Goal: Find specific page/section: Find specific page/section

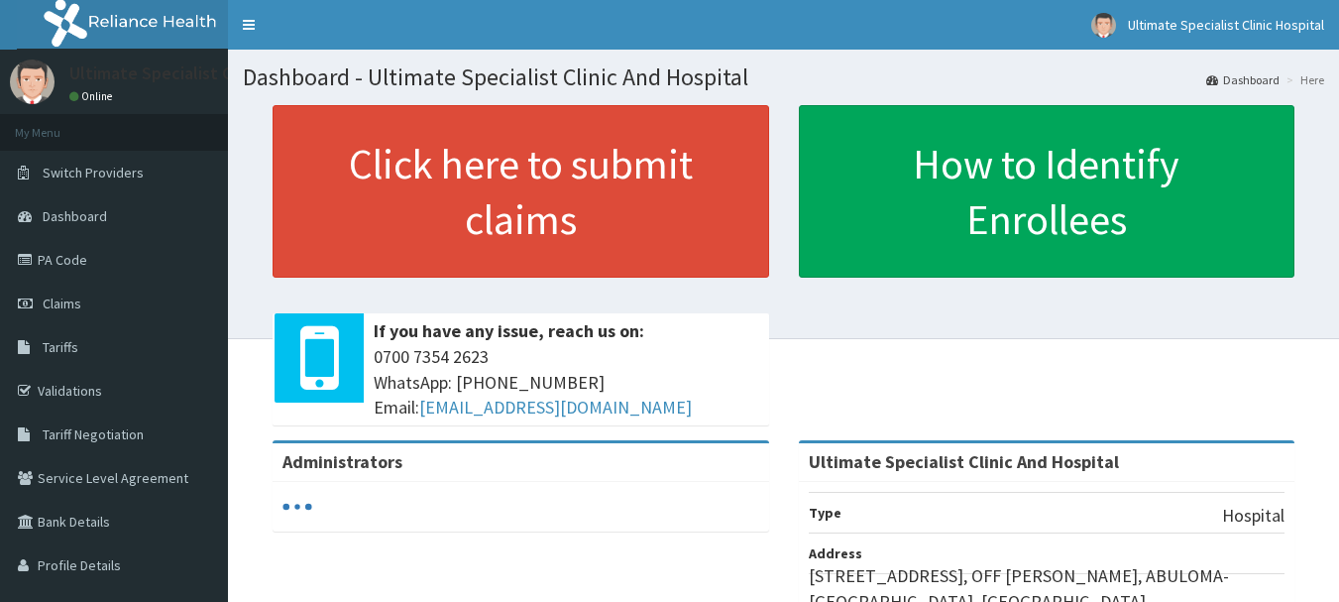
click at [82, 389] on link "Validations" at bounding box center [114, 391] width 228 height 44
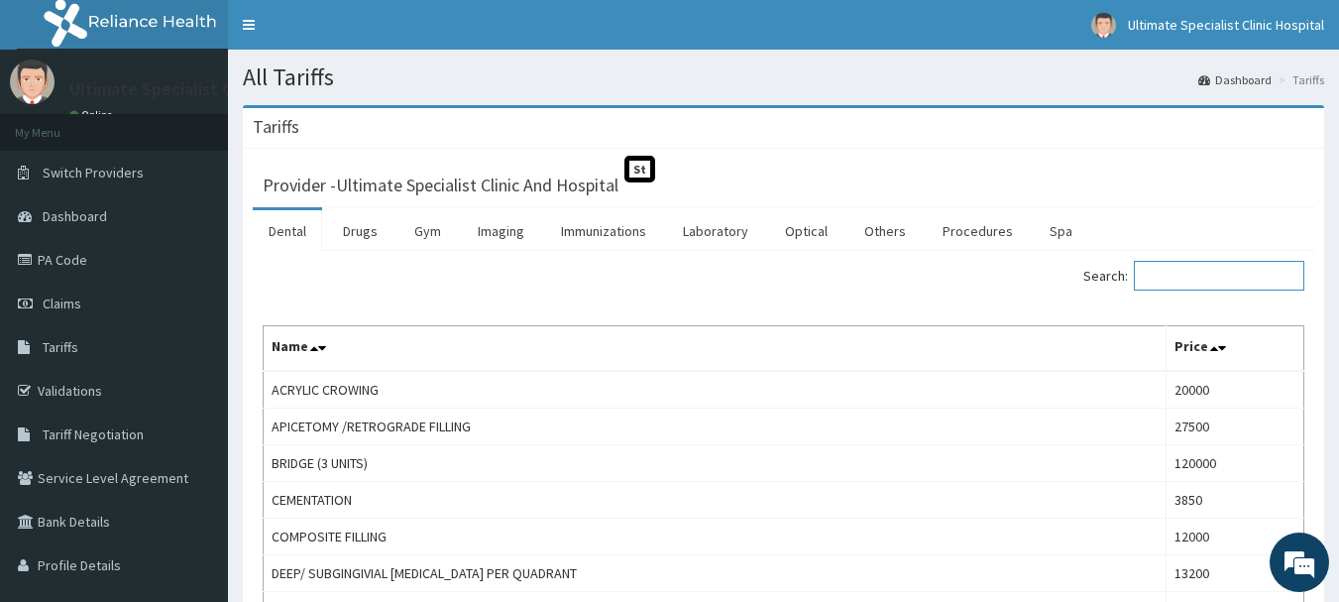
click at [1208, 277] on input "Search:" at bounding box center [1219, 276] width 170 height 30
click at [280, 138] on div "Tariffs" at bounding box center [783, 128] width 1081 height 41
click at [272, 81] on h1 "All Tariffs" at bounding box center [783, 77] width 1081 height 26
click at [278, 118] on h3 "Tariffs" at bounding box center [276, 127] width 47 height 18
click at [712, 234] on link "Laboratory" at bounding box center [715, 231] width 97 height 42
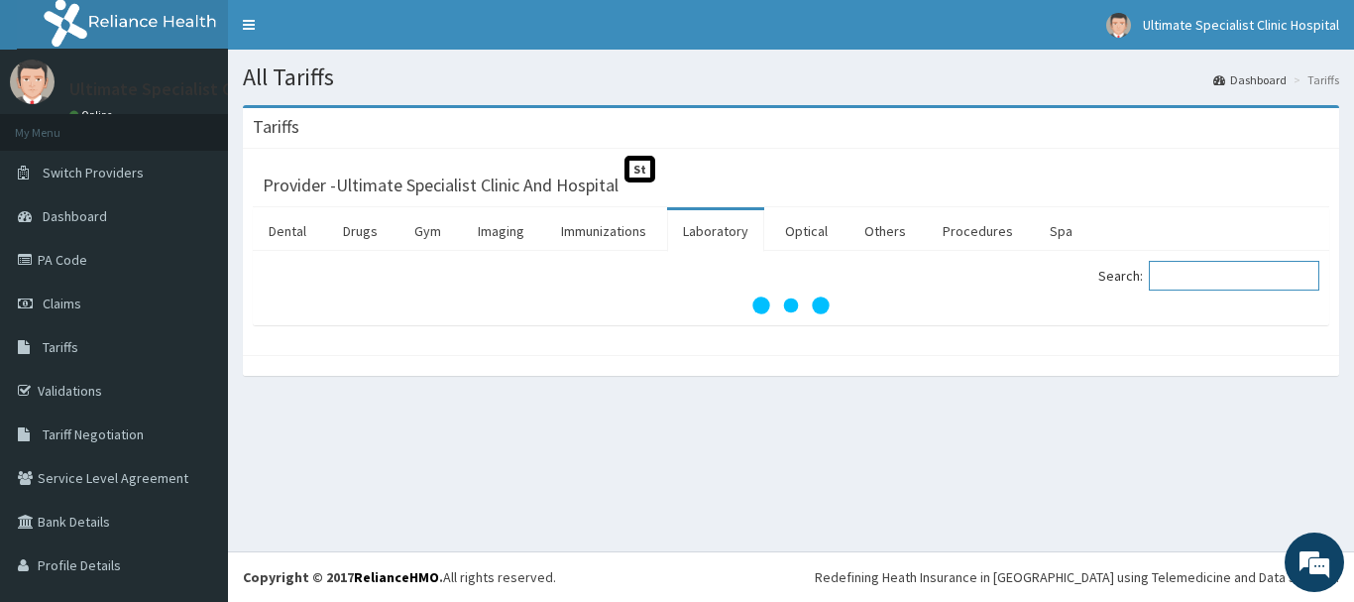
click at [1206, 274] on input "Search:" at bounding box center [1234, 276] width 170 height 30
